Goal: Task Accomplishment & Management: Manage account settings

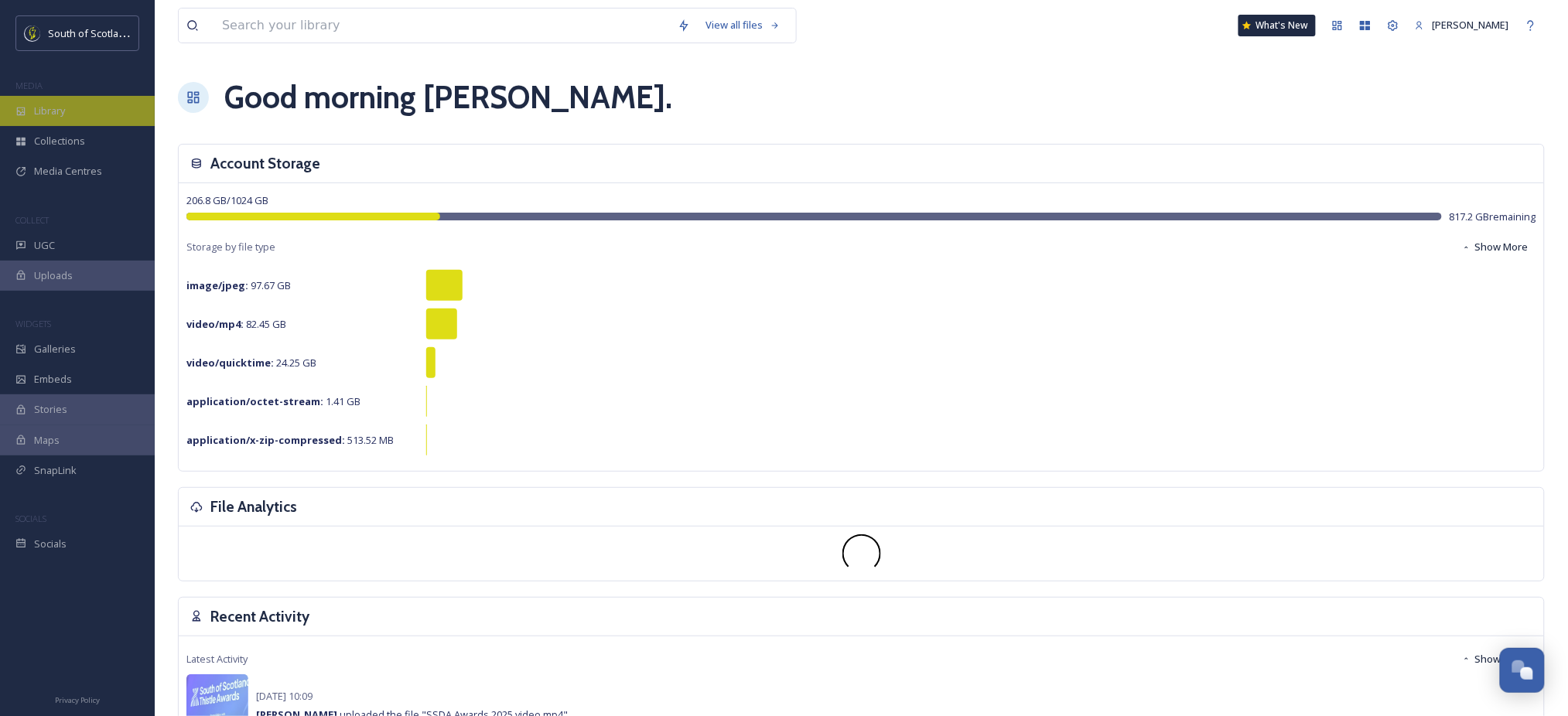
click at [72, 108] on div "Library" at bounding box center [77, 111] width 154 height 30
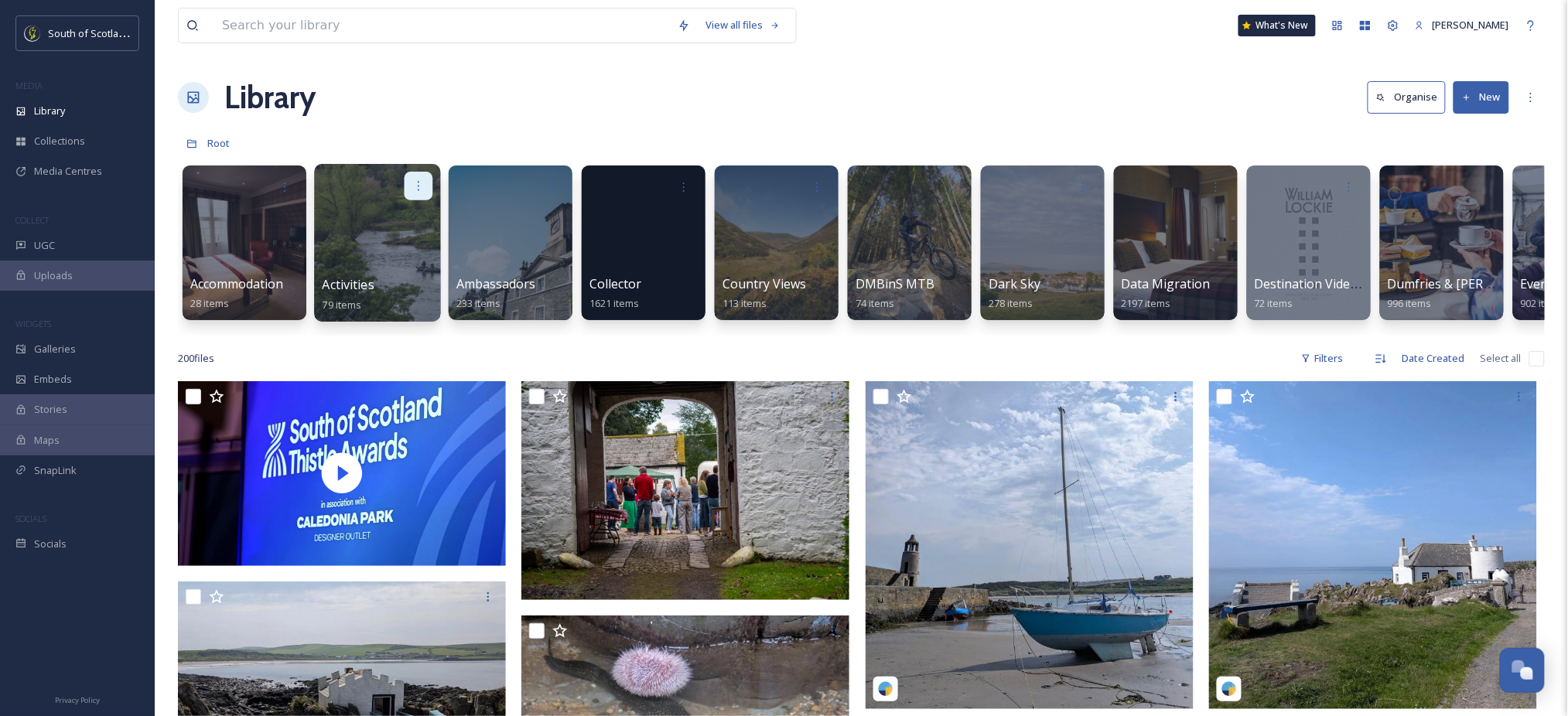
click at [424, 177] on div at bounding box center [419, 186] width 28 height 28
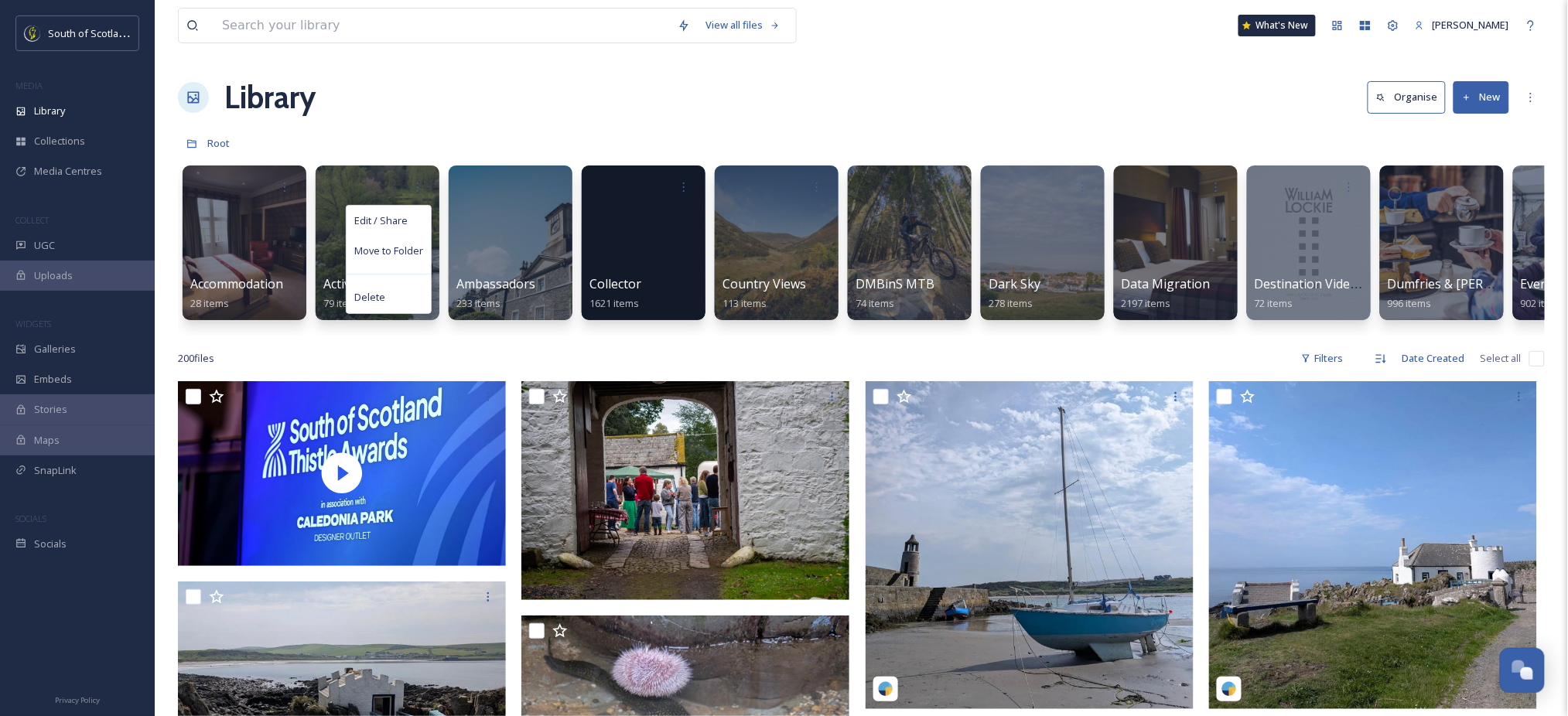
click at [437, 116] on div "Library Organise New" at bounding box center [861, 98] width 1367 height 46
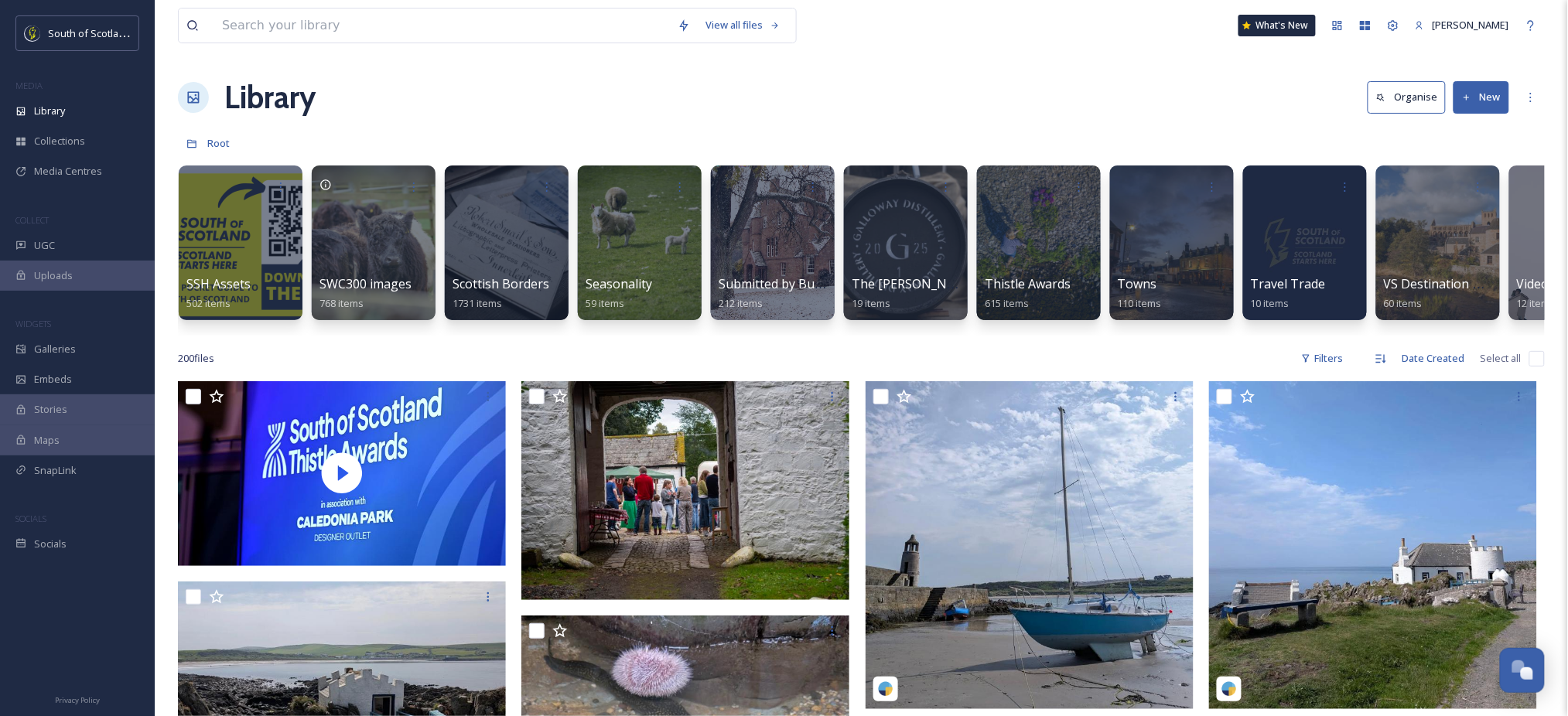
scroll to position [0, 4713]
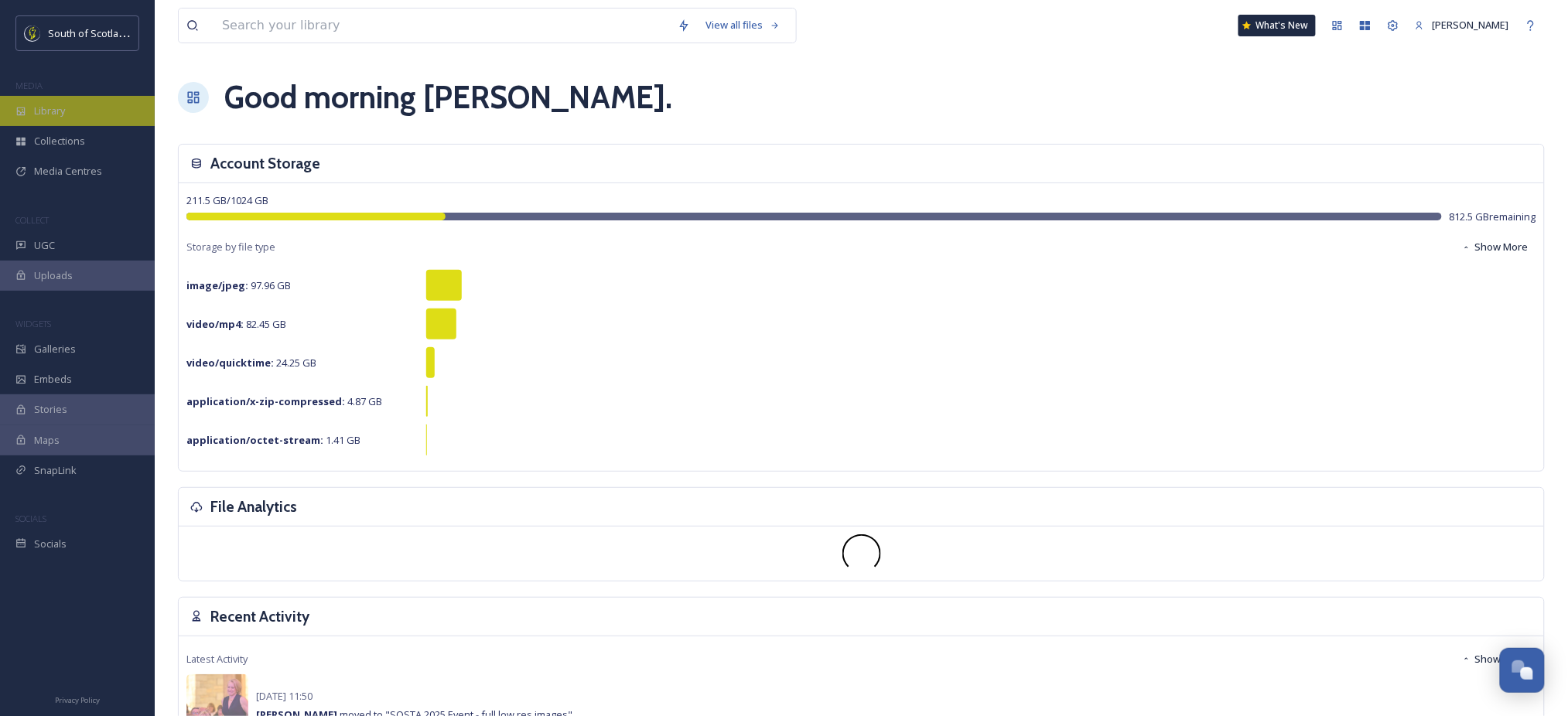
click at [76, 107] on div "Library" at bounding box center [77, 111] width 154 height 30
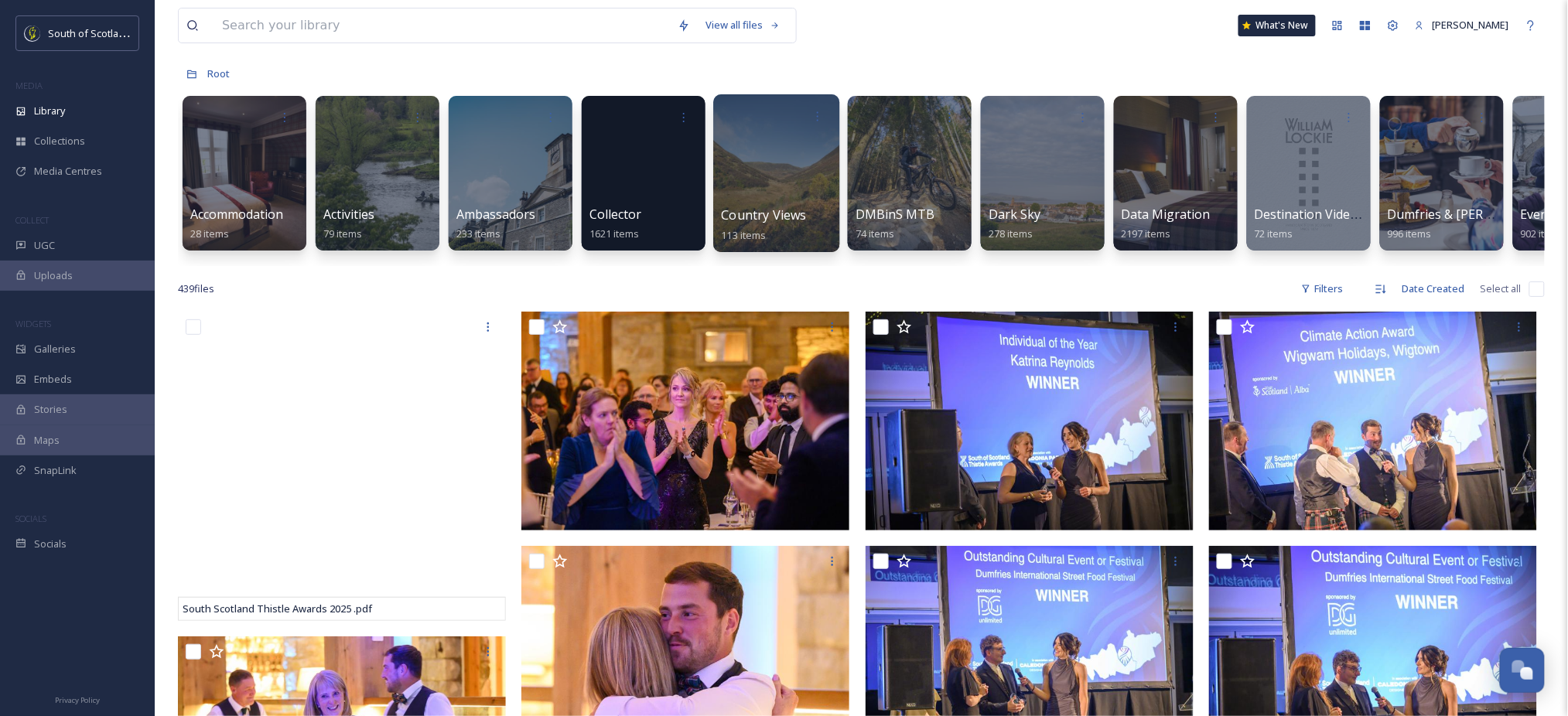
scroll to position [70, 0]
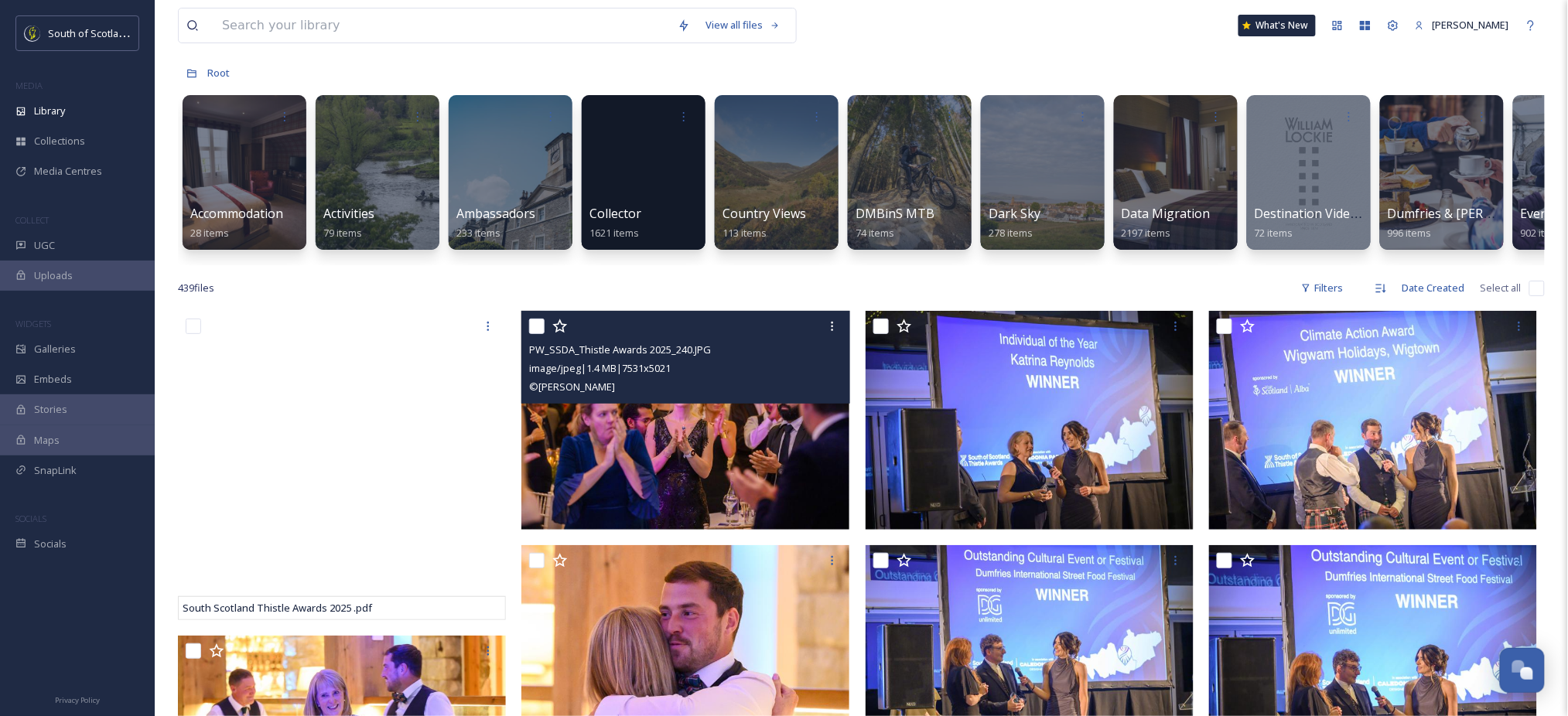
click at [529, 334] on input "checkbox" at bounding box center [536, 326] width 15 height 15
checkbox input "true"
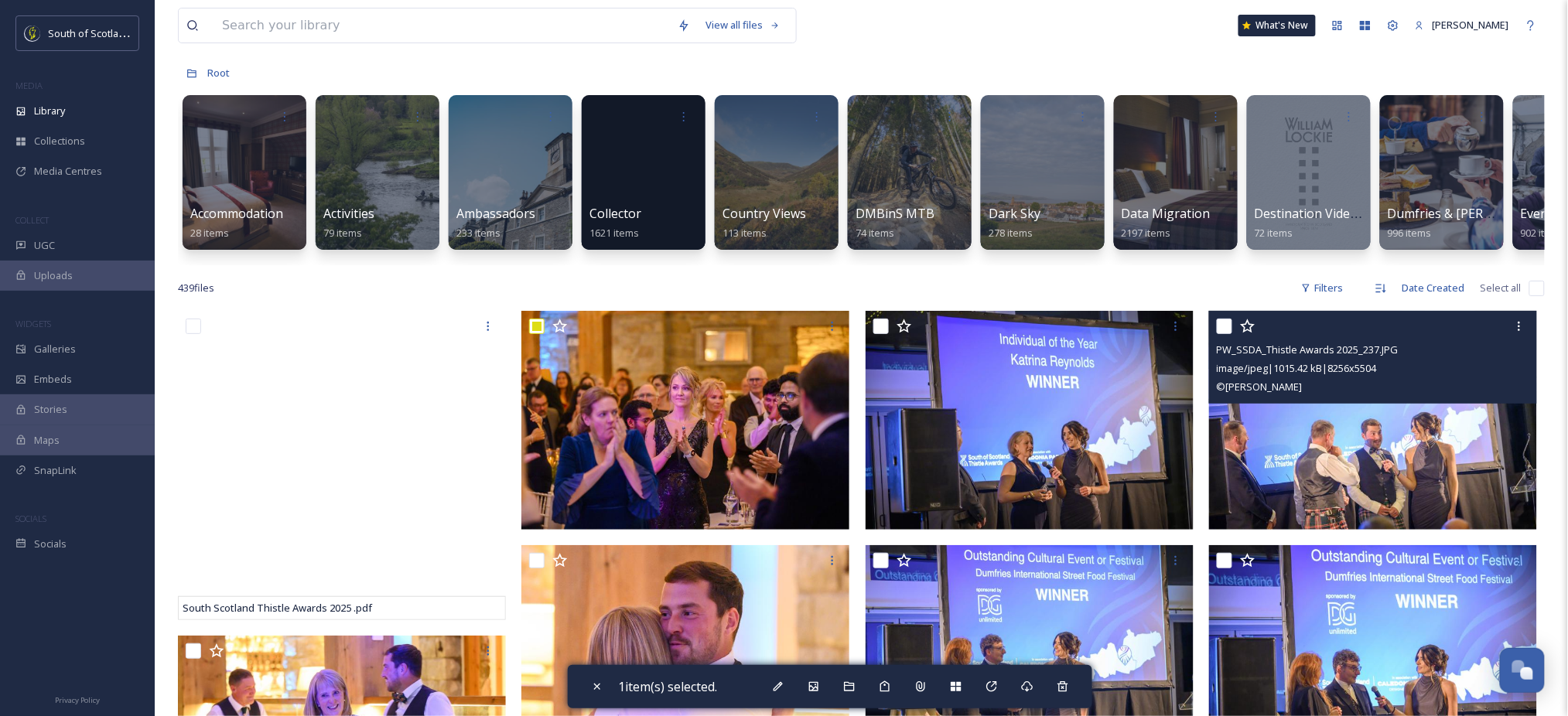
click at [1226, 334] on input "checkbox" at bounding box center [1224, 326] width 15 height 15
checkbox input "true"
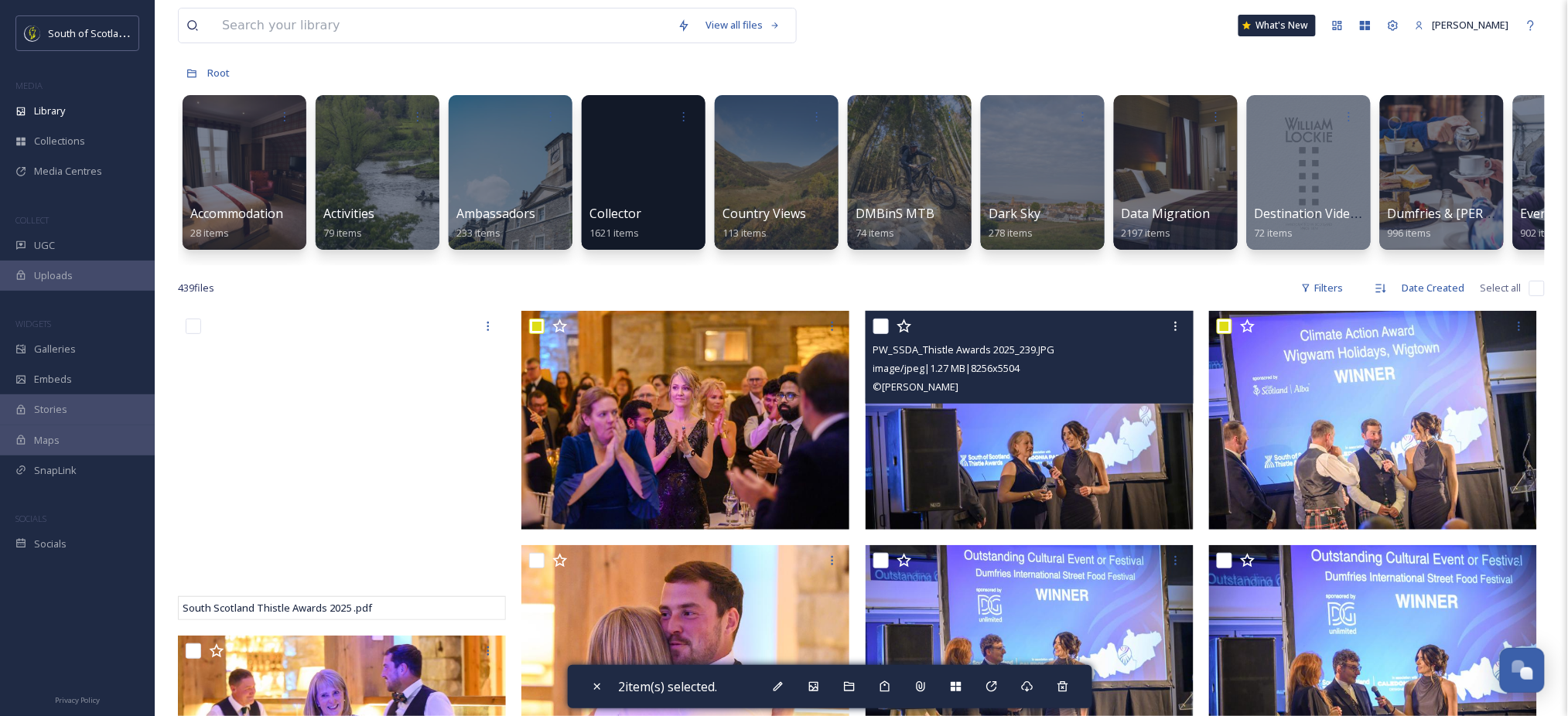
click at [1079, 431] on img at bounding box center [1029, 420] width 328 height 219
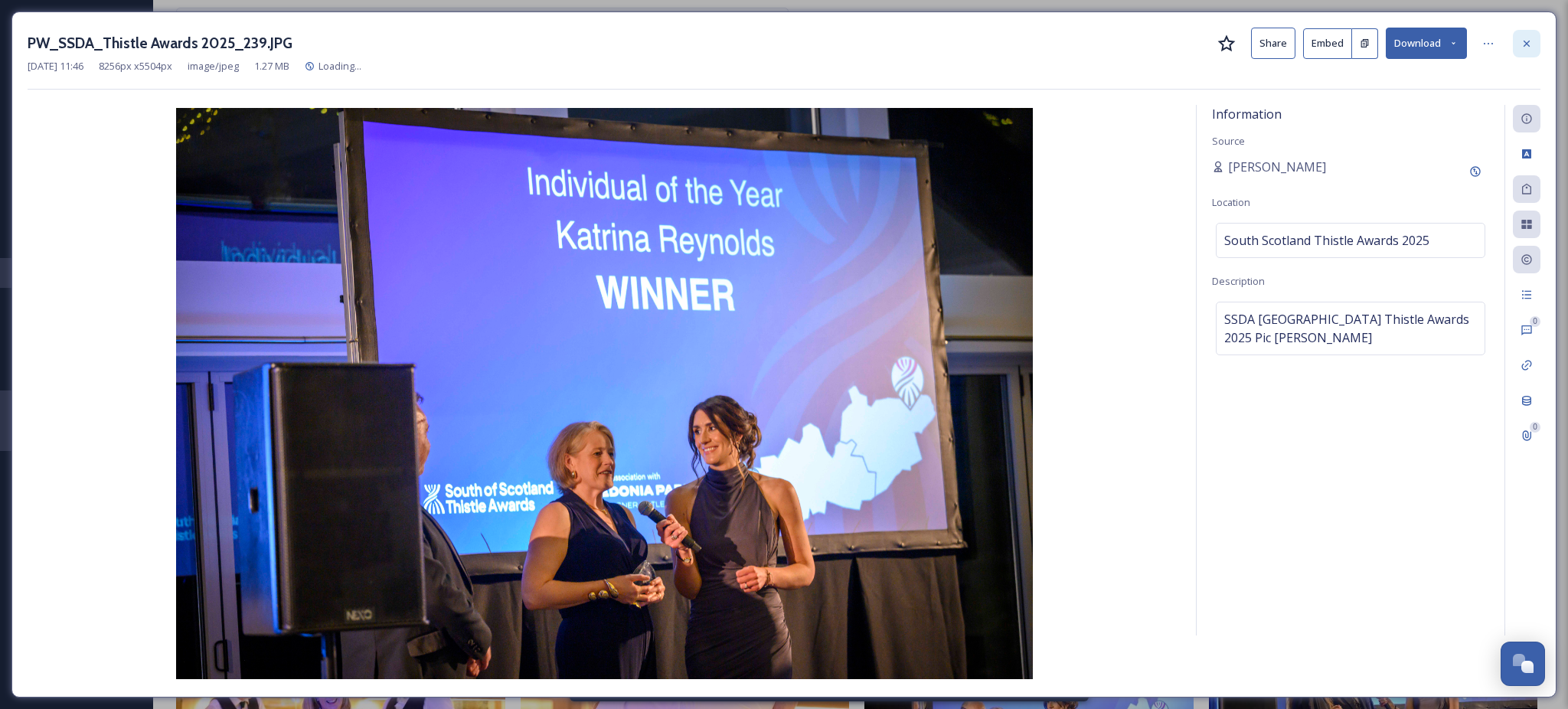
click at [1523, 39] on icon at bounding box center [1527, 44] width 12 height 12
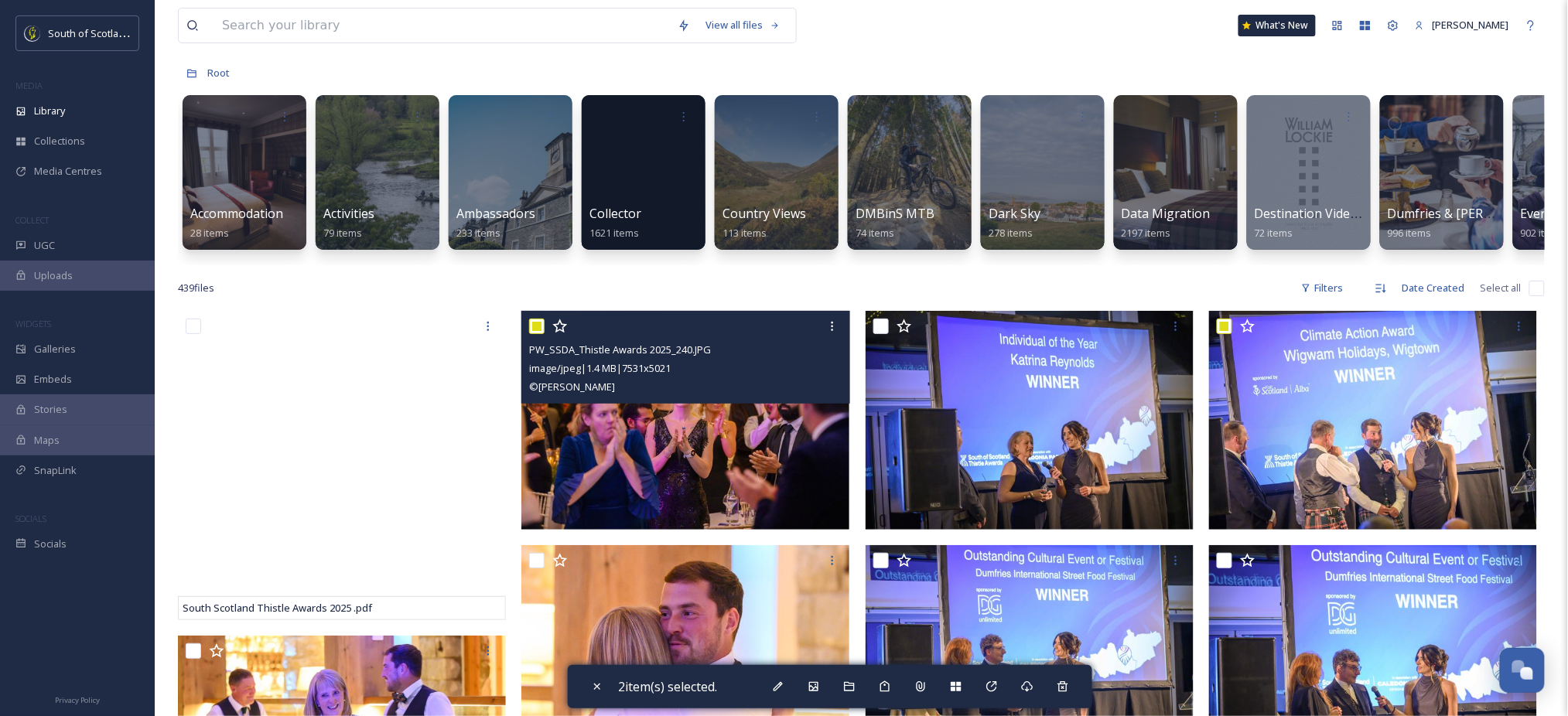
click at [536, 334] on input "checkbox" at bounding box center [536, 326] width 15 height 15
checkbox input "false"
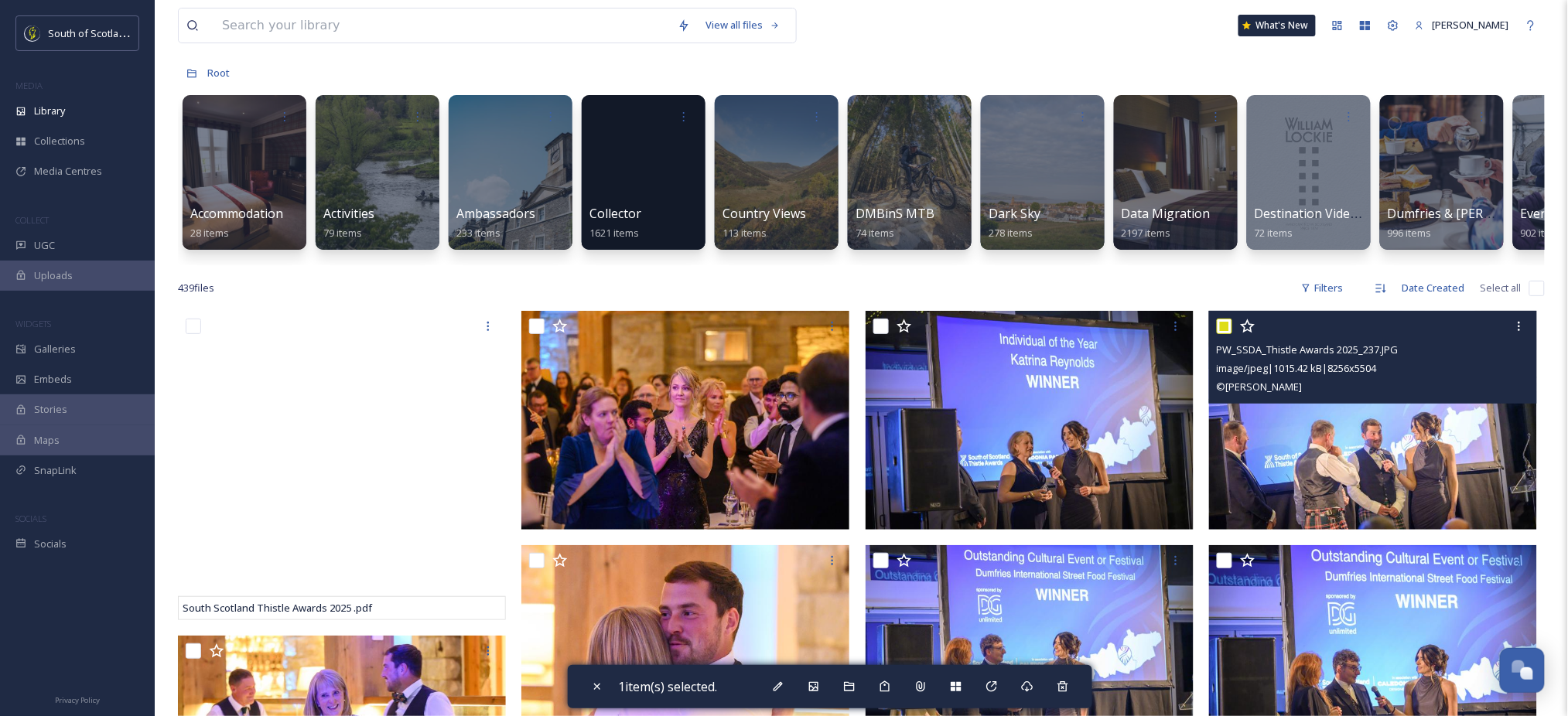
click at [1227, 334] on input "checkbox" at bounding box center [1224, 326] width 15 height 15
checkbox input "false"
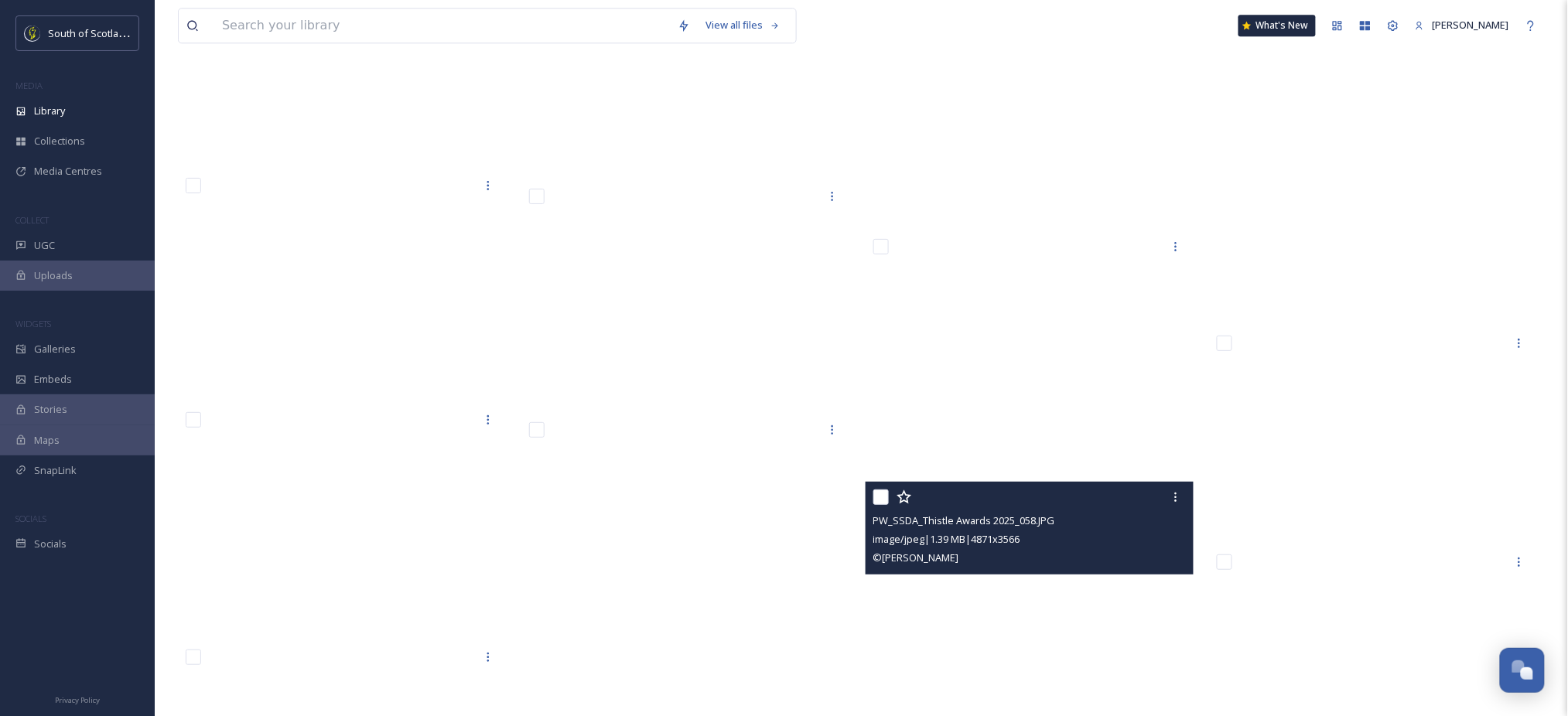
scroll to position [12061, 0]
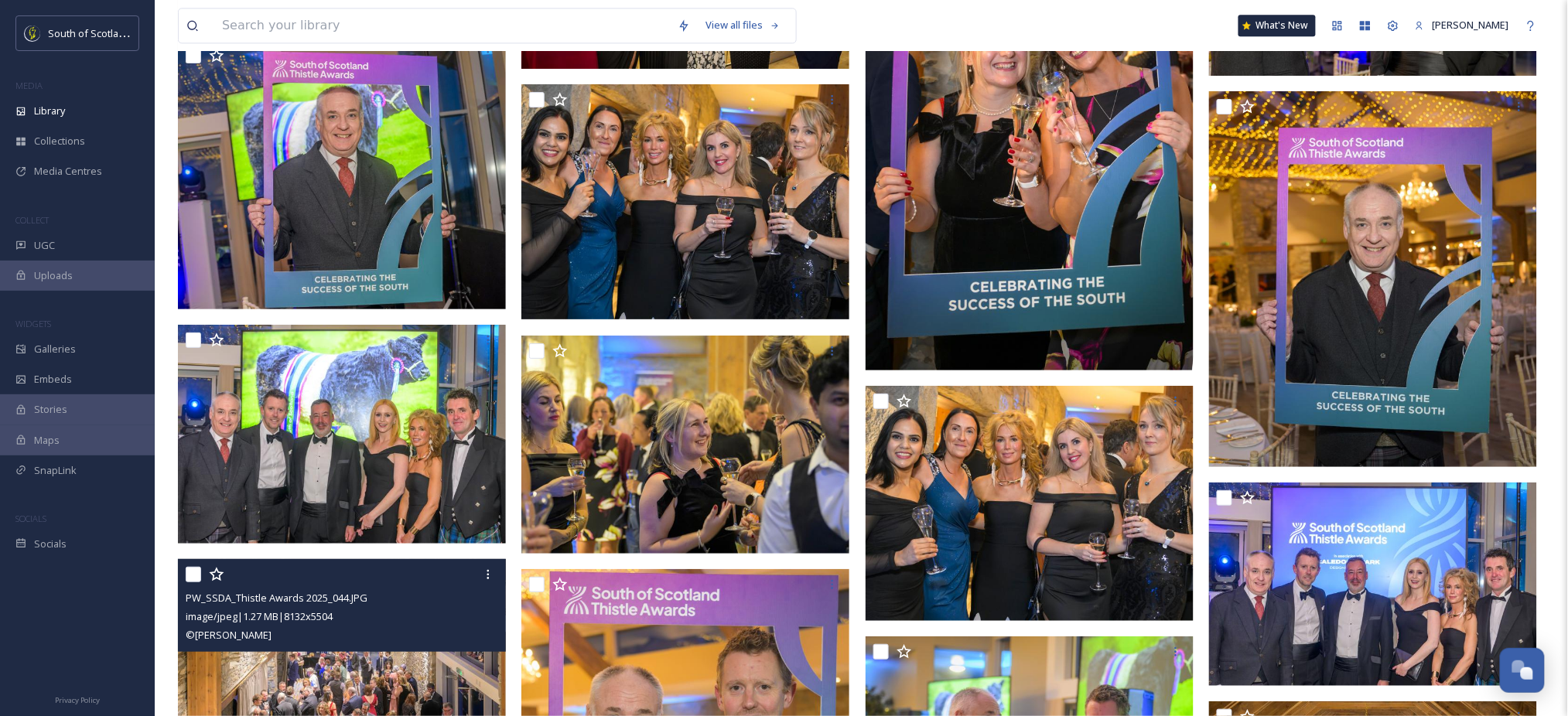
click at [192, 582] on input "checkbox" at bounding box center [193, 574] width 15 height 15
checkbox input "true"
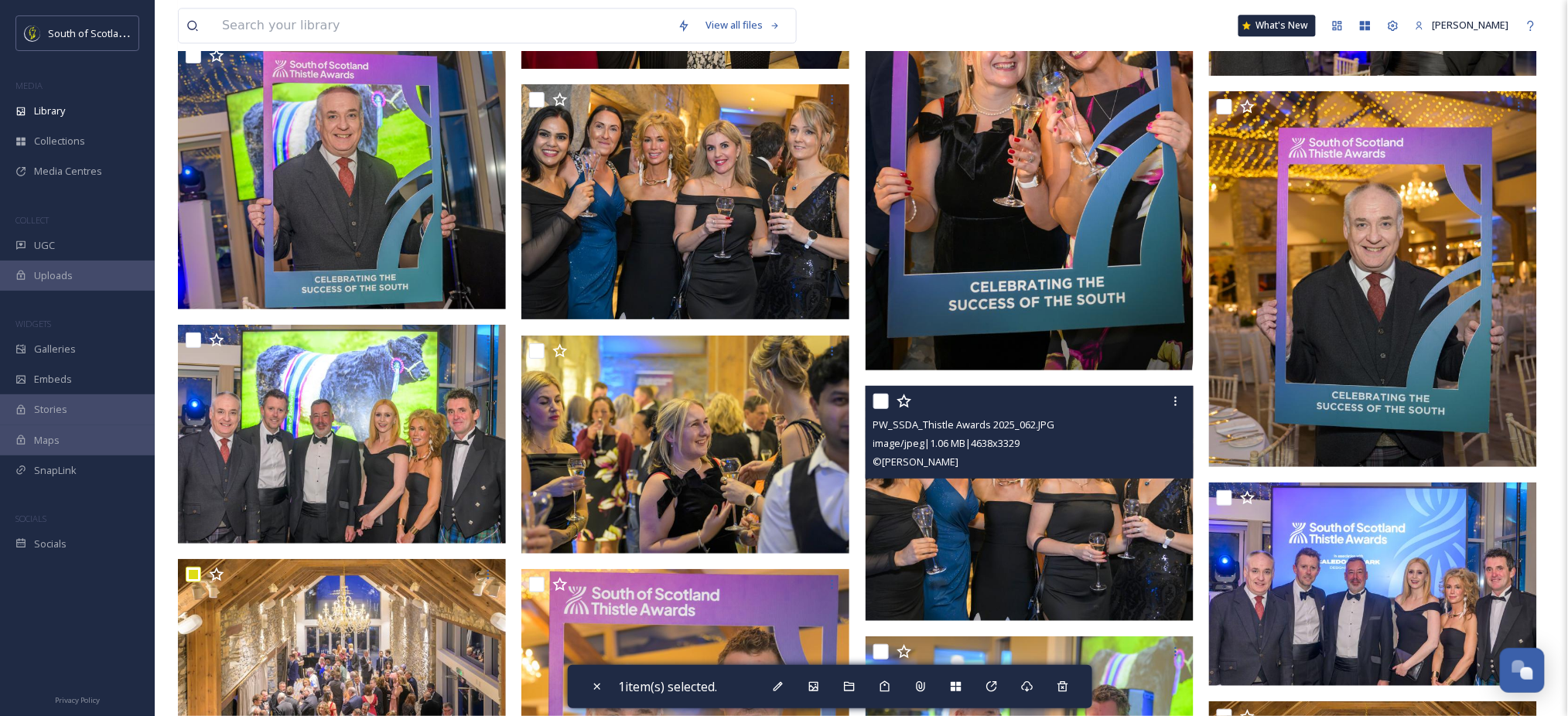
click at [880, 409] on input "checkbox" at bounding box center [880, 401] width 15 height 15
checkbox input "true"
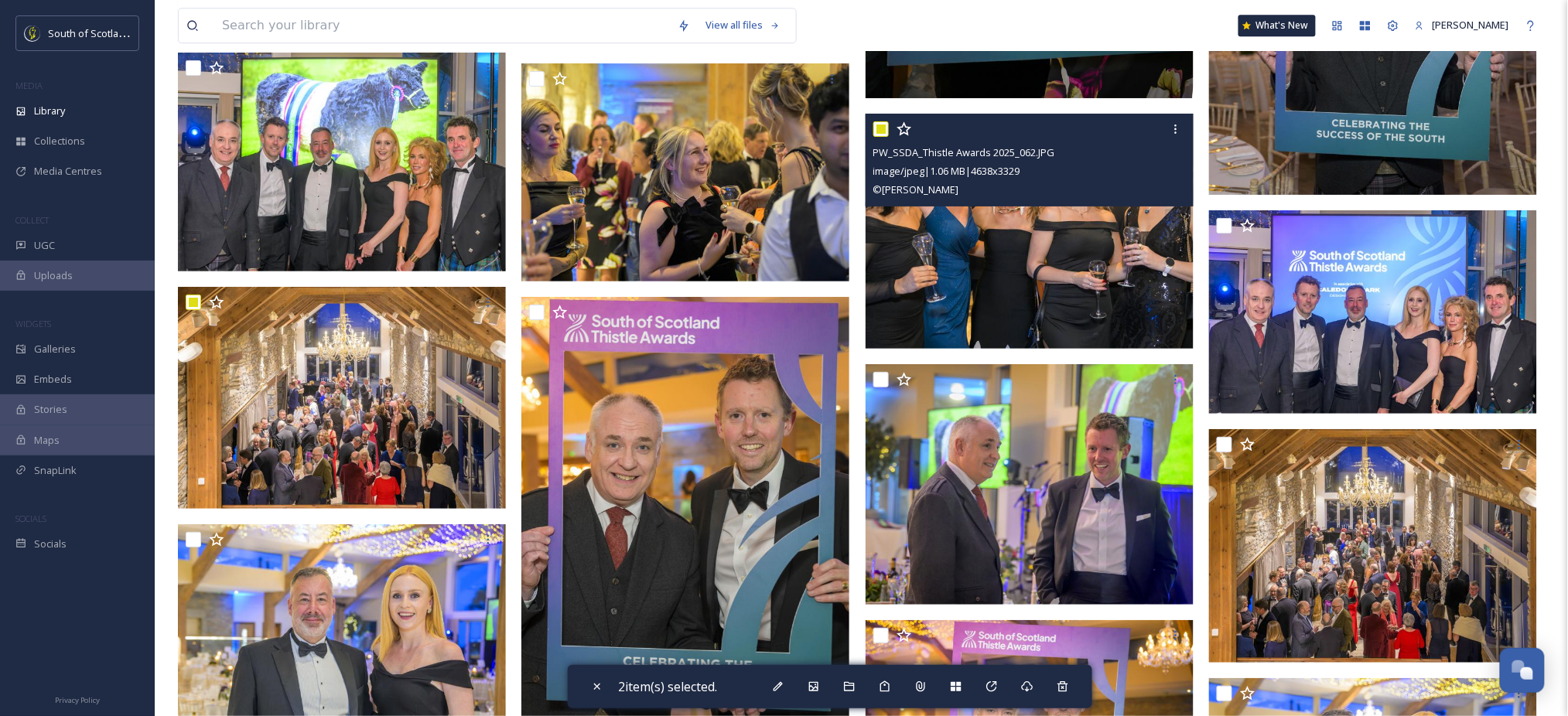
scroll to position [12355, 0]
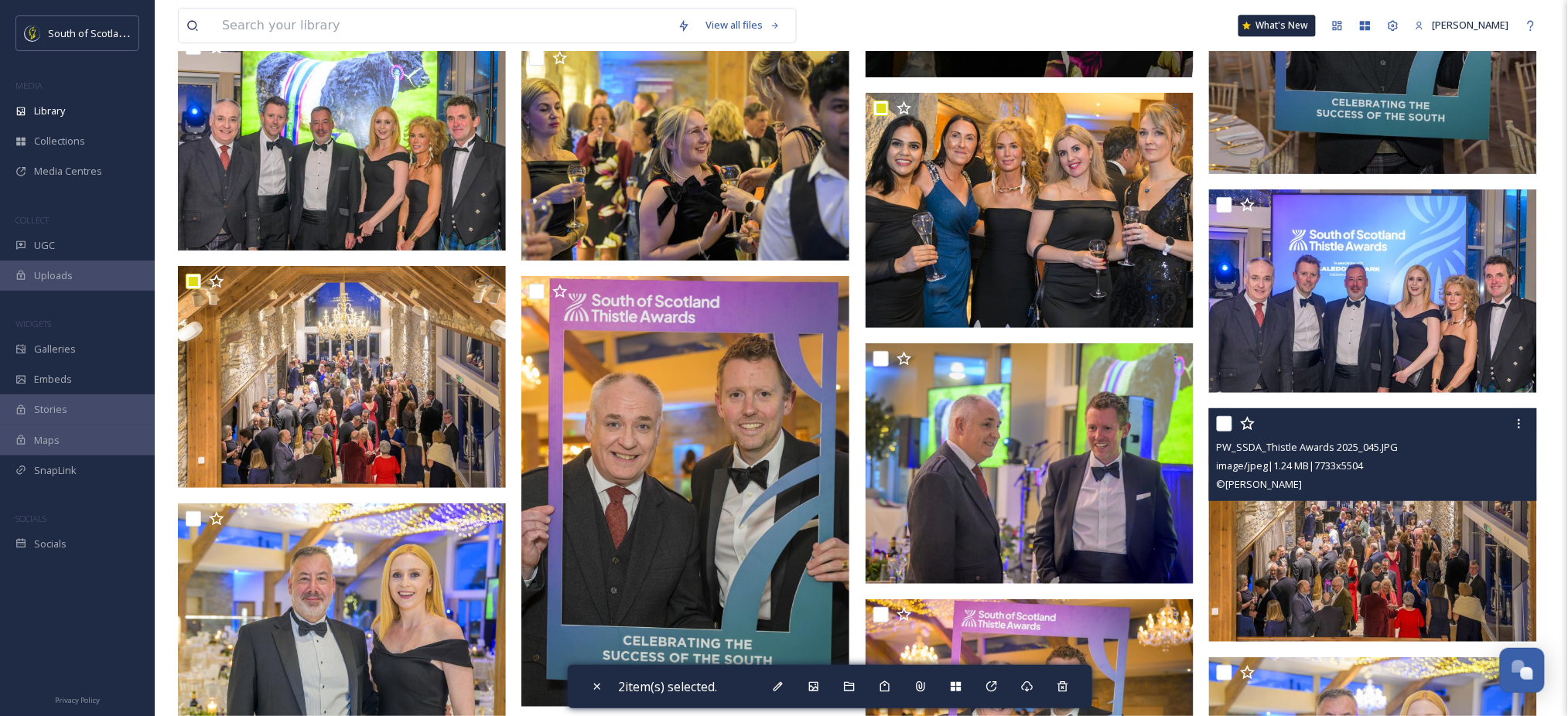
click at [1227, 431] on input "checkbox" at bounding box center [1224, 423] width 15 height 15
checkbox input "true"
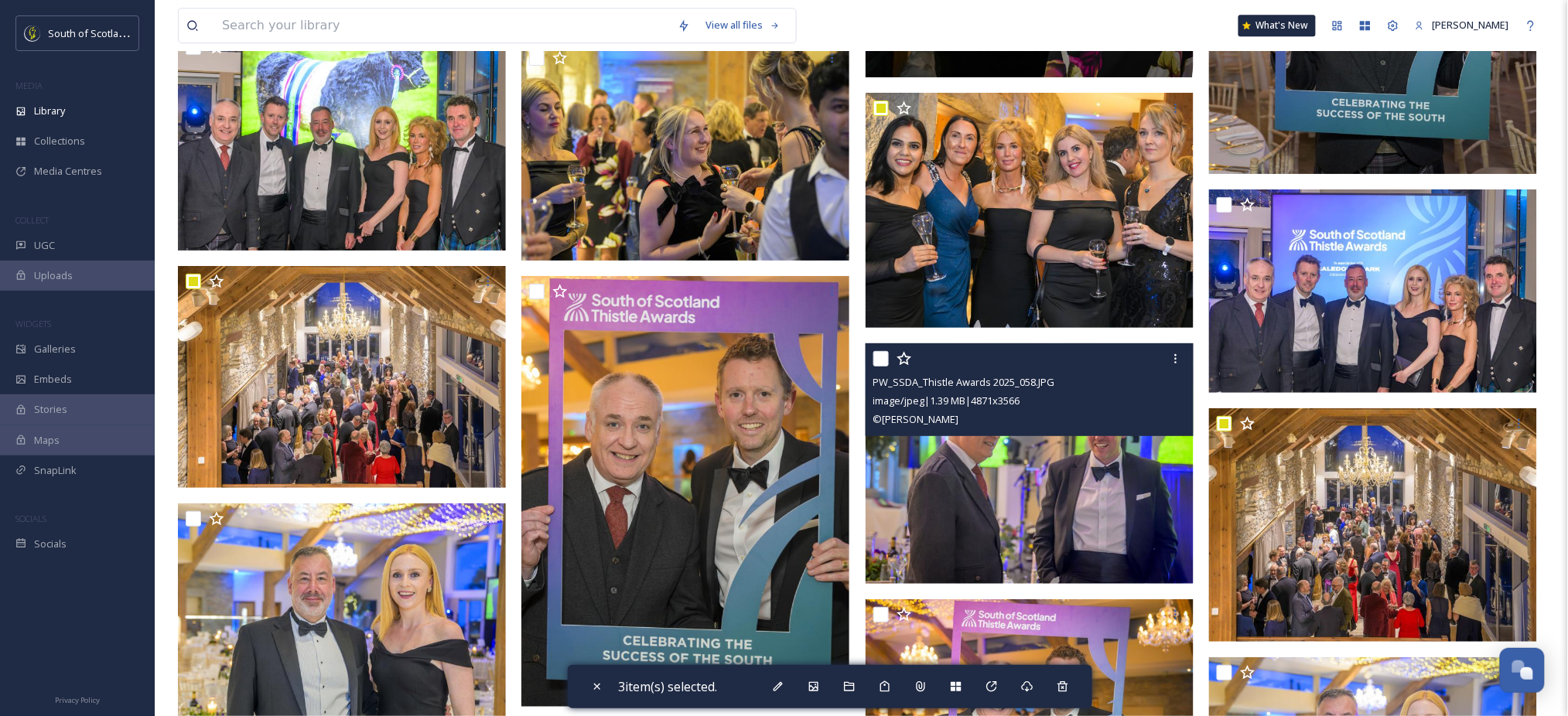
click at [877, 366] on input "checkbox" at bounding box center [880, 358] width 15 height 15
checkbox input "true"
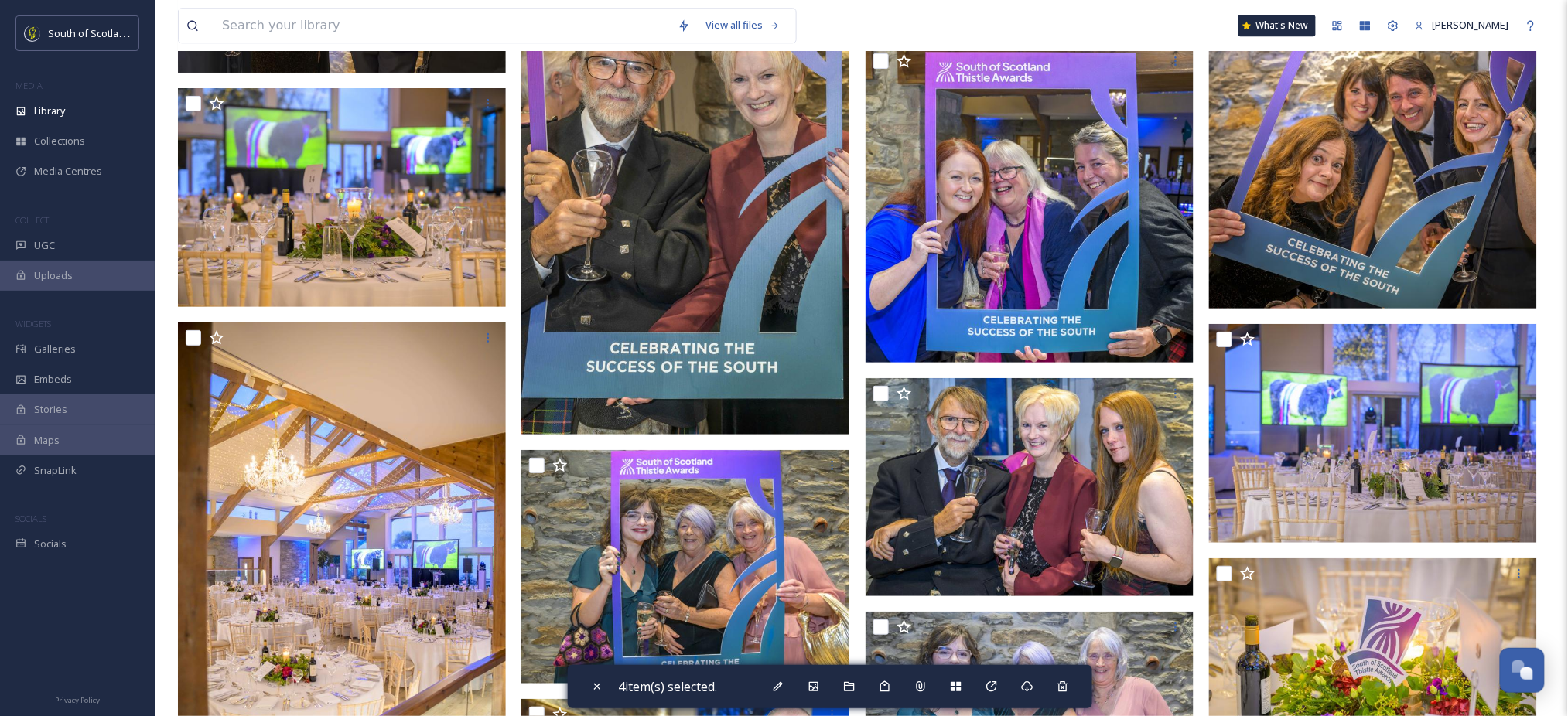
scroll to position [14375, 0]
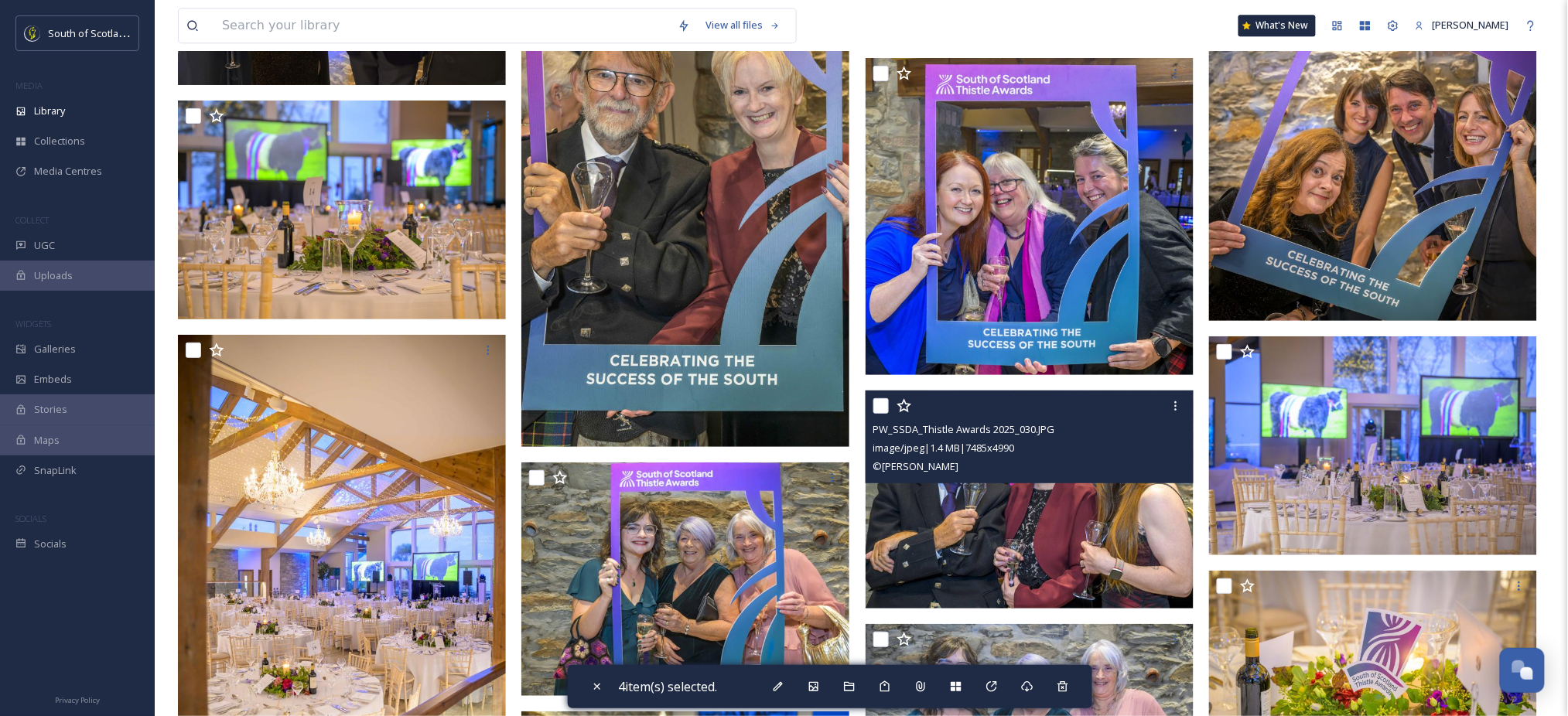
click at [958, 606] on img at bounding box center [1029, 500] width 328 height 219
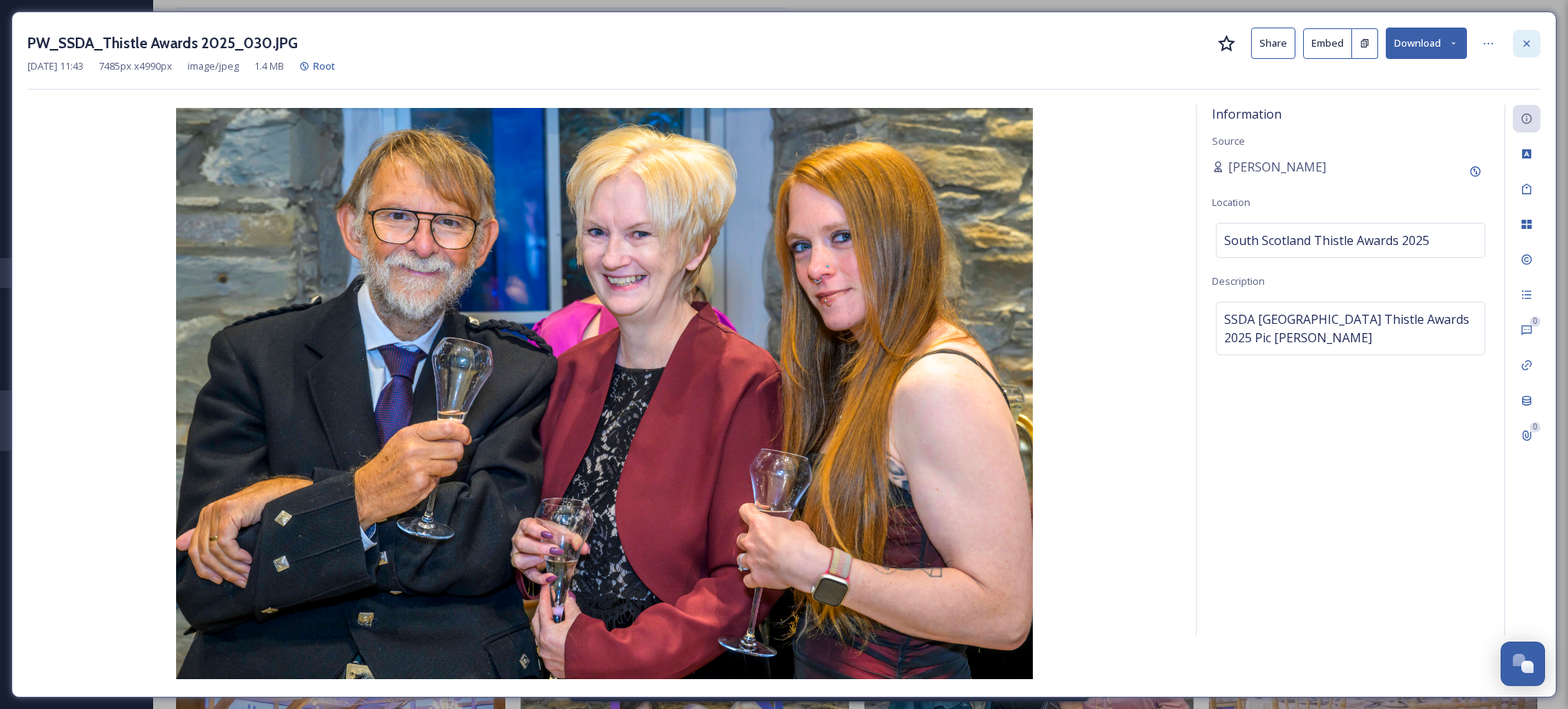
click at [1528, 44] on icon at bounding box center [1527, 44] width 12 height 12
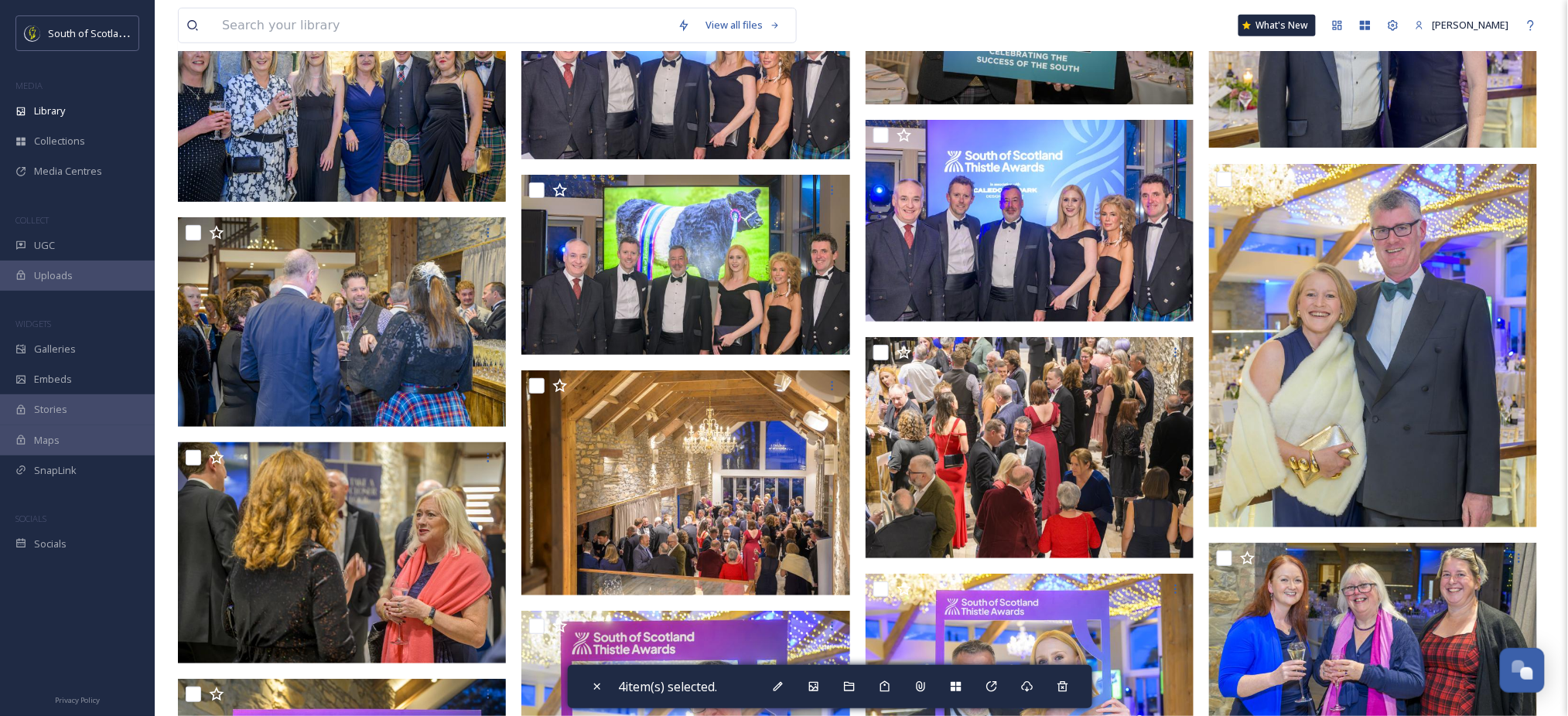
scroll to position [13288, 0]
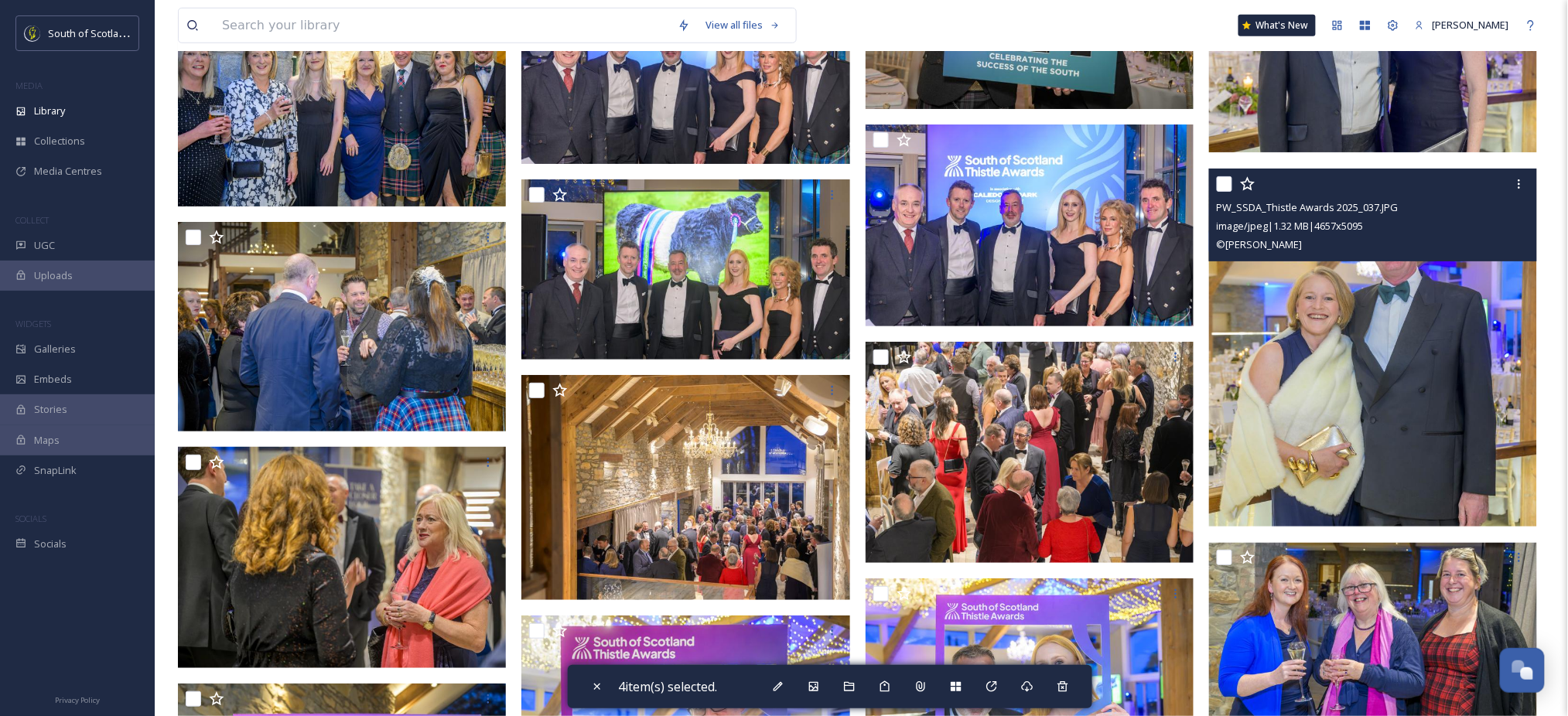
click at [1345, 312] on img at bounding box center [1373, 347] width 328 height 358
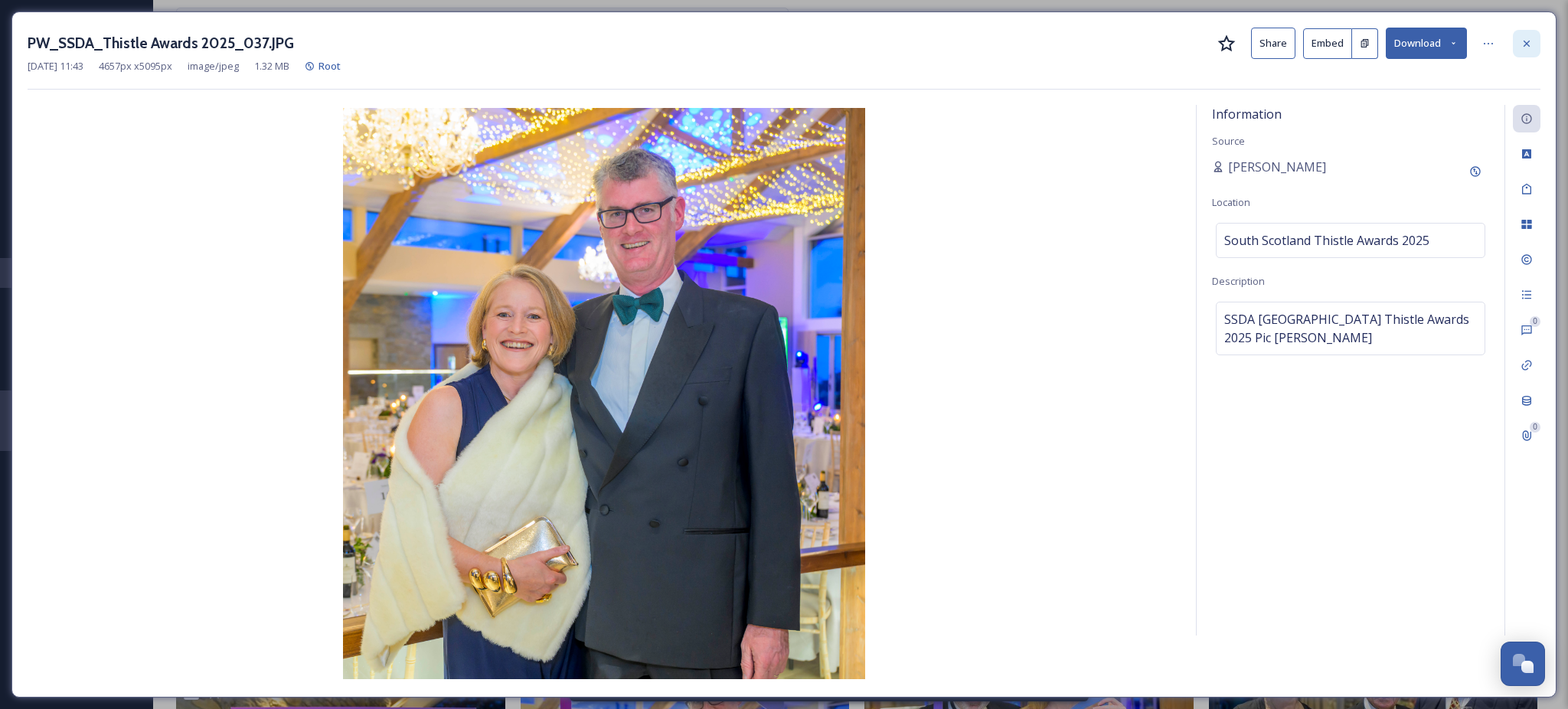
click at [1528, 42] on icon at bounding box center [1527, 42] width 6 height 6
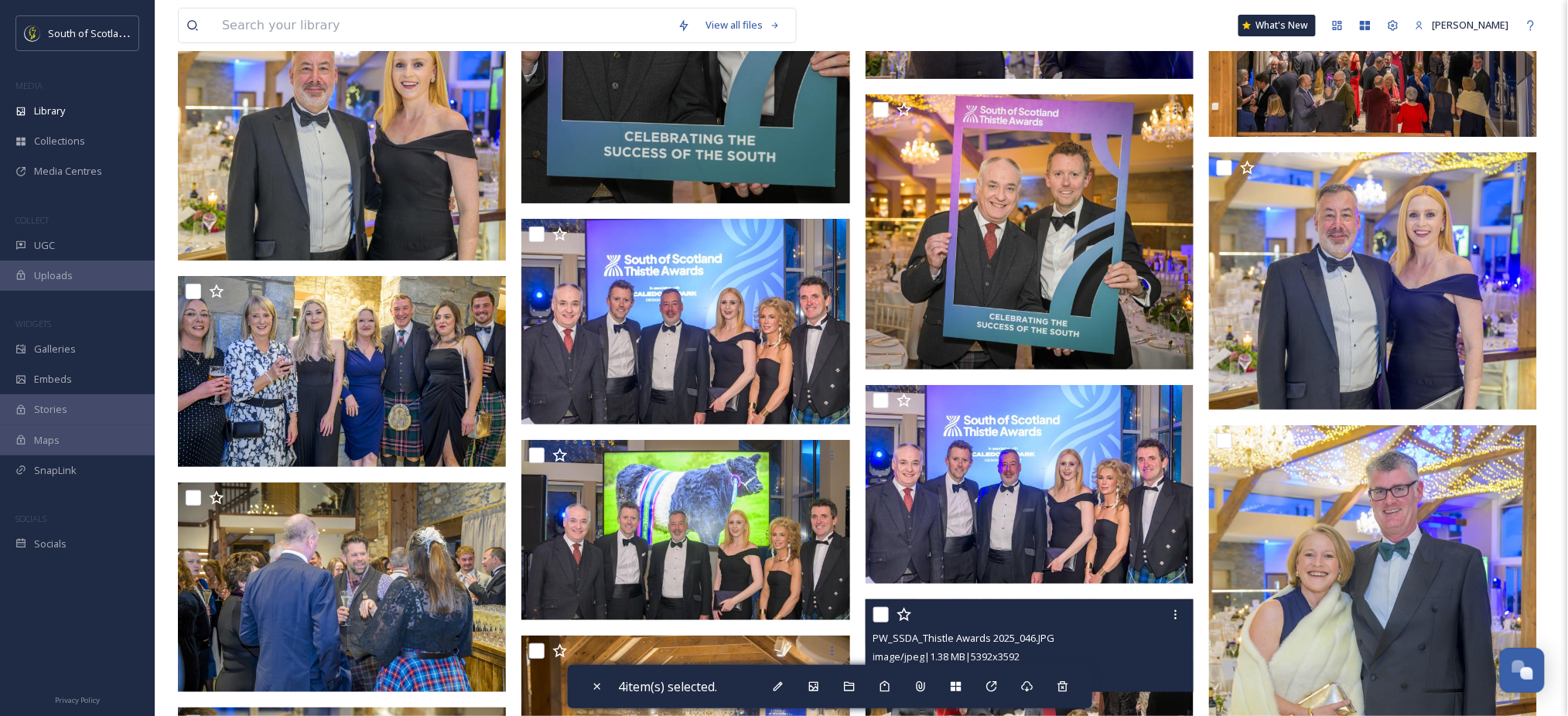
scroll to position [13026, 0]
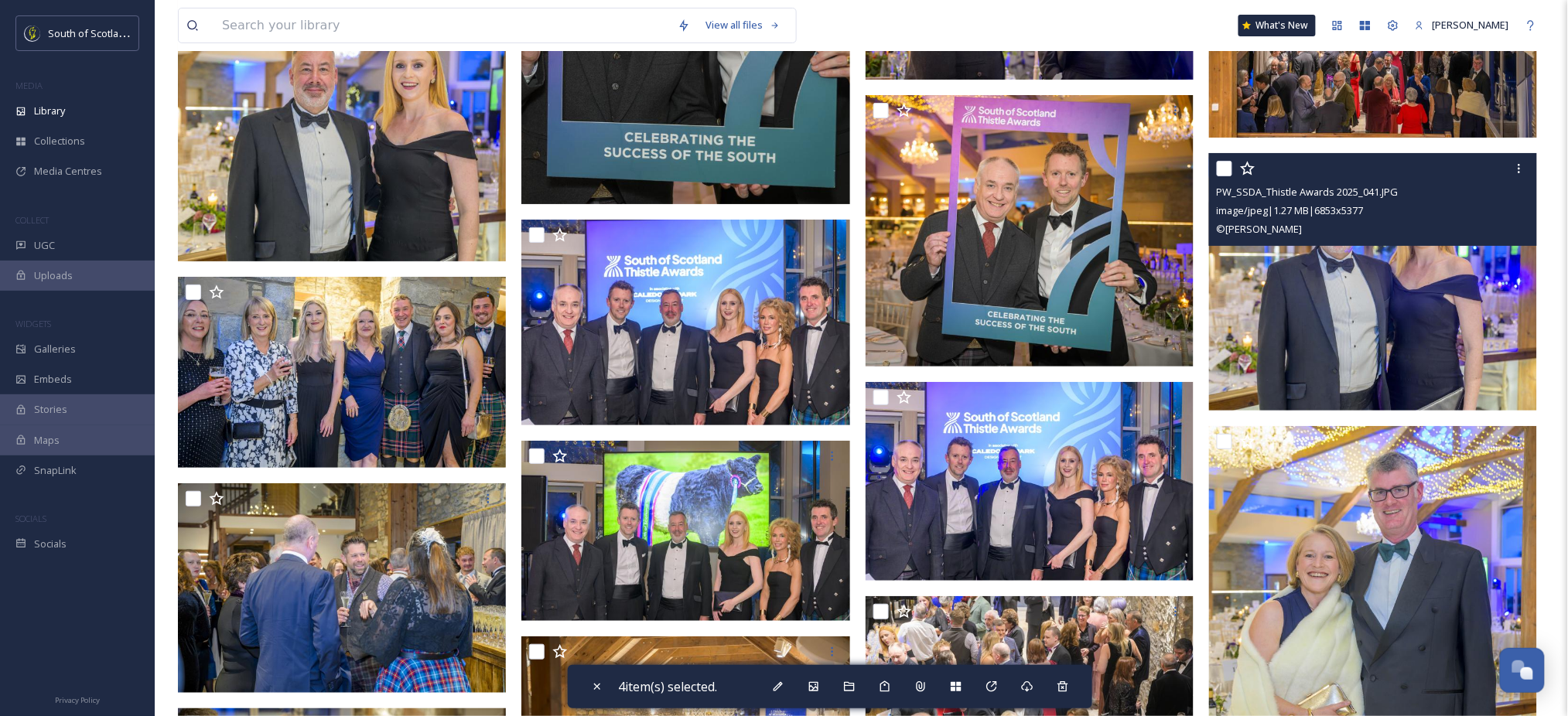
click at [1493, 287] on img at bounding box center [1373, 282] width 328 height 257
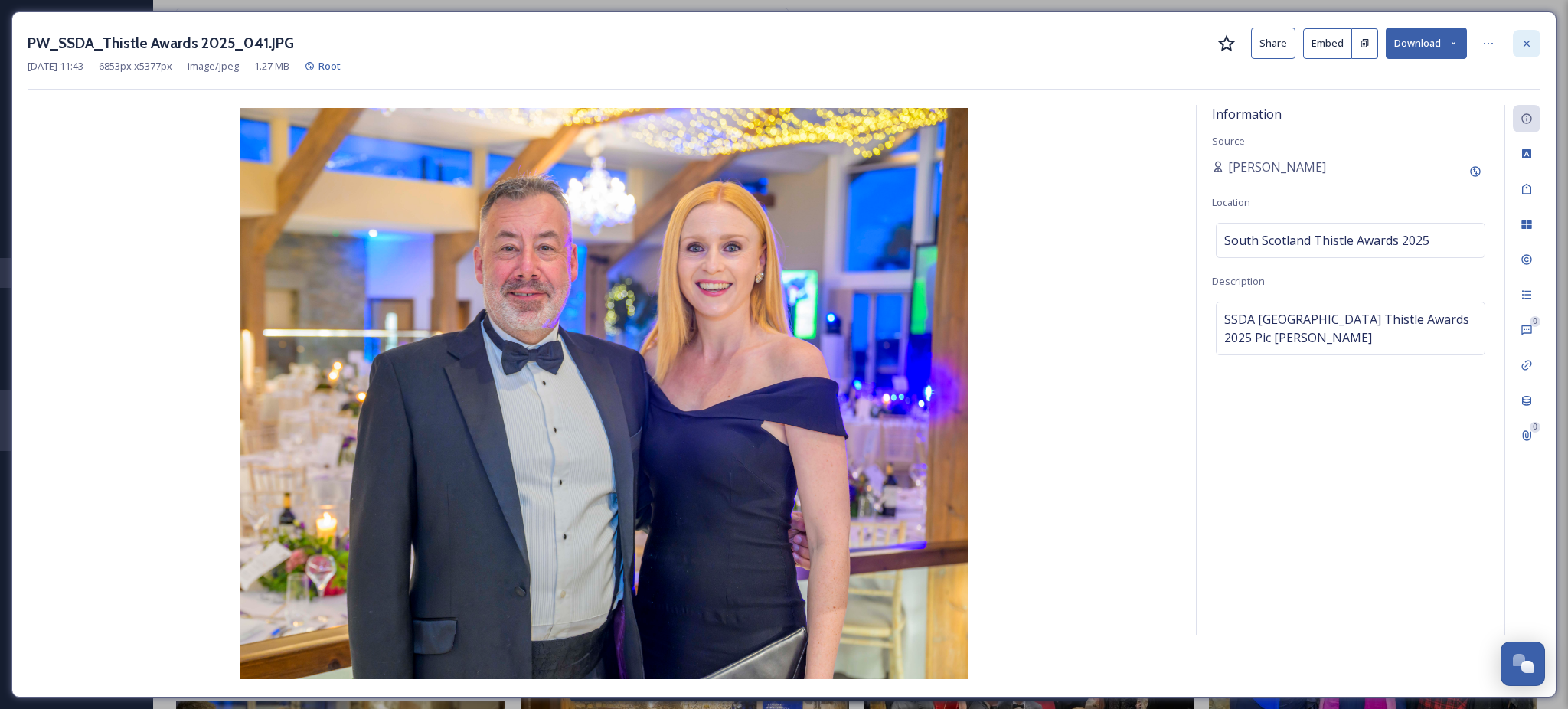
click at [1524, 38] on icon at bounding box center [1527, 44] width 12 height 12
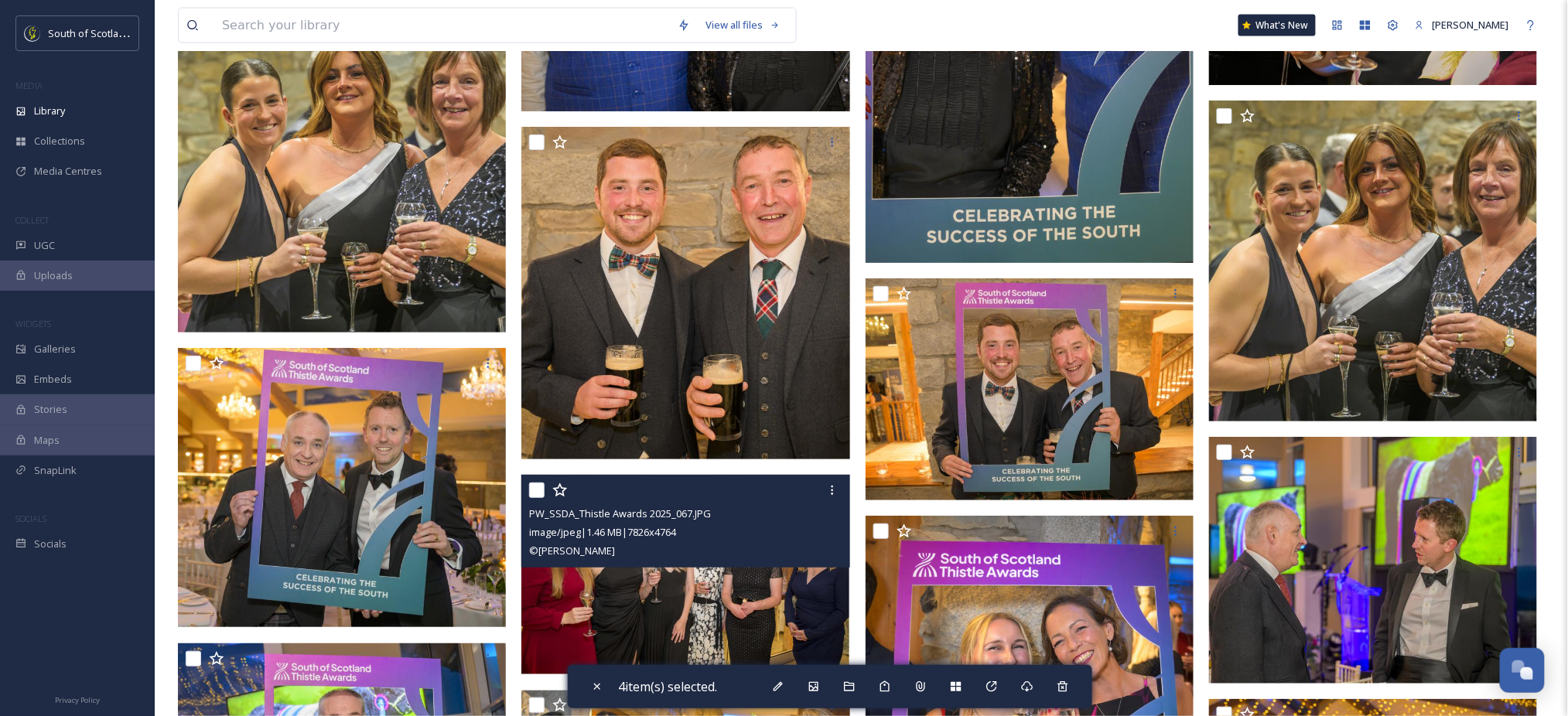
scroll to position [11605, 0]
